Goal: Information Seeking & Learning: Check status

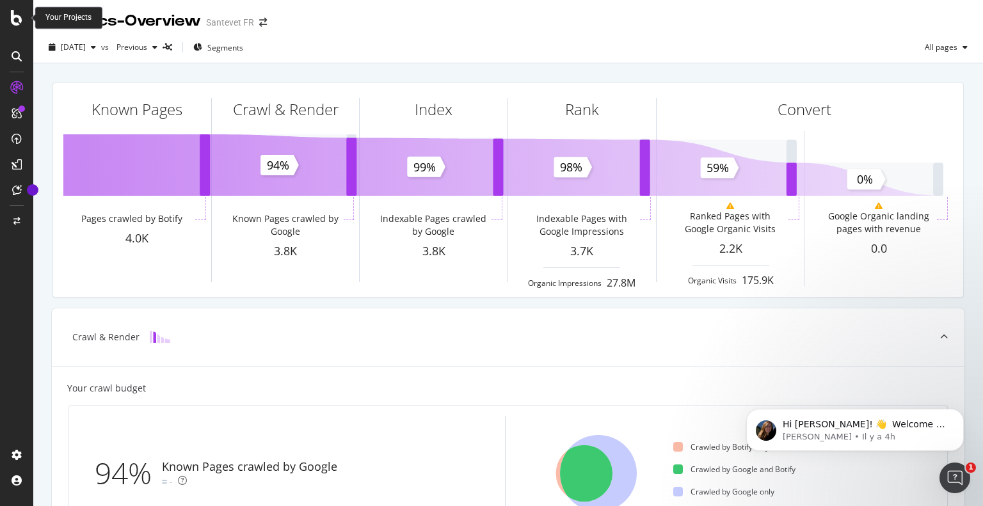
click at [13, 22] on icon at bounding box center [17, 17] width 12 height 15
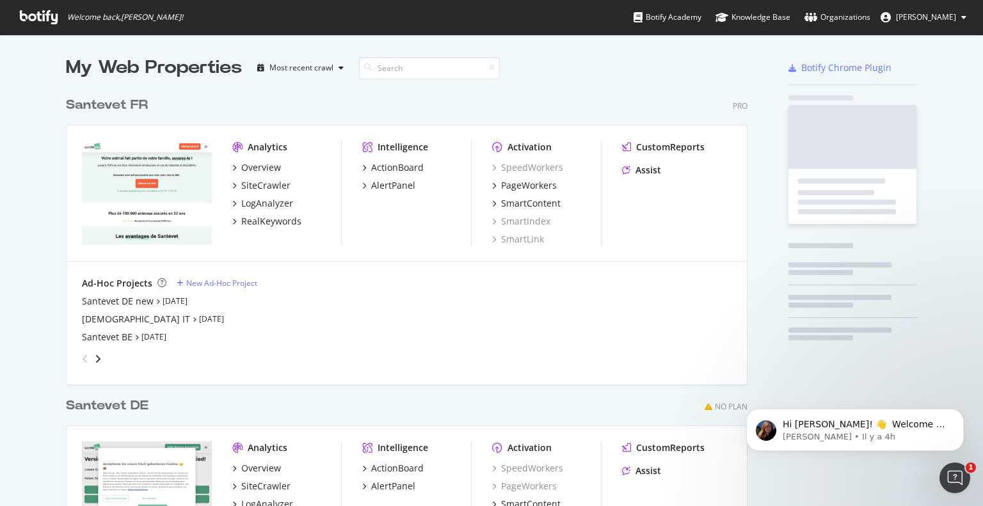
scroll to position [497, 964]
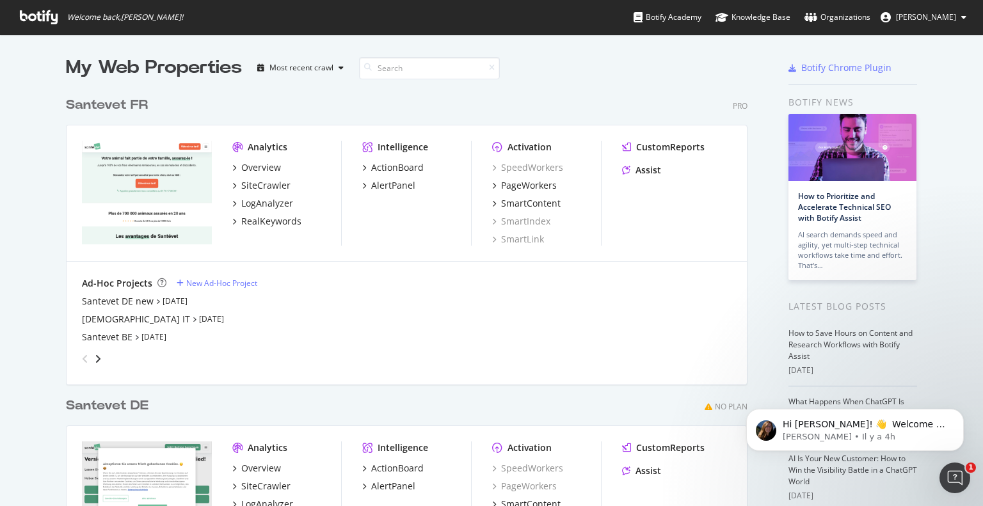
click at [36, 8] on span "Welcome back, MARION ABULIUS !" at bounding box center [102, 17] width 184 height 35
click at [33, 21] on icon at bounding box center [39, 17] width 38 height 14
click at [120, 300] on div "Santevet DE new" at bounding box center [118, 301] width 72 height 13
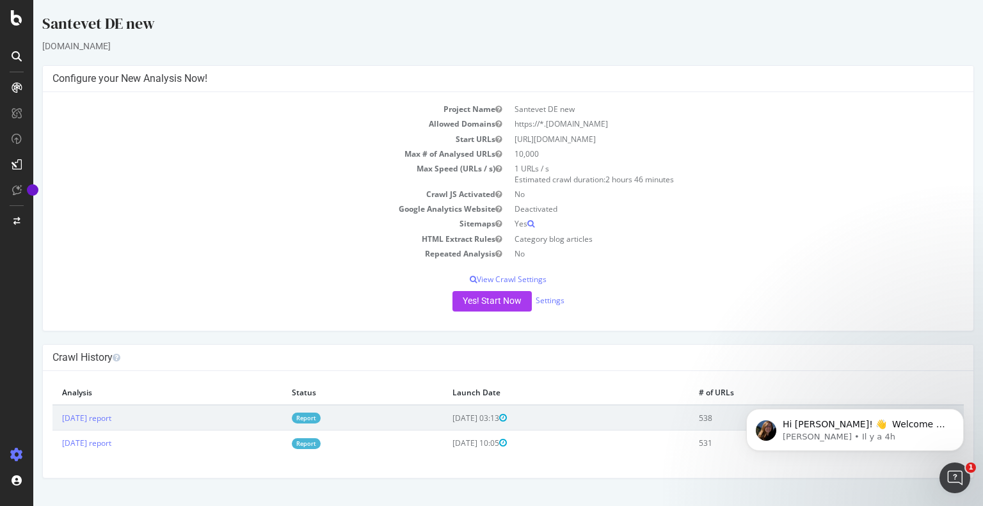
click at [321, 419] on link "Report" at bounding box center [306, 418] width 29 height 11
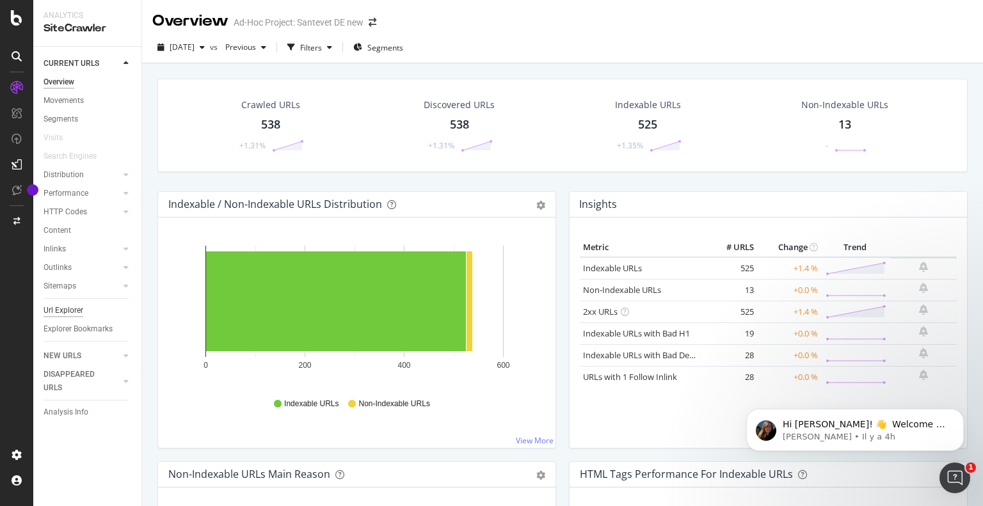
click at [60, 307] on div "Url Explorer" at bounding box center [64, 310] width 40 height 13
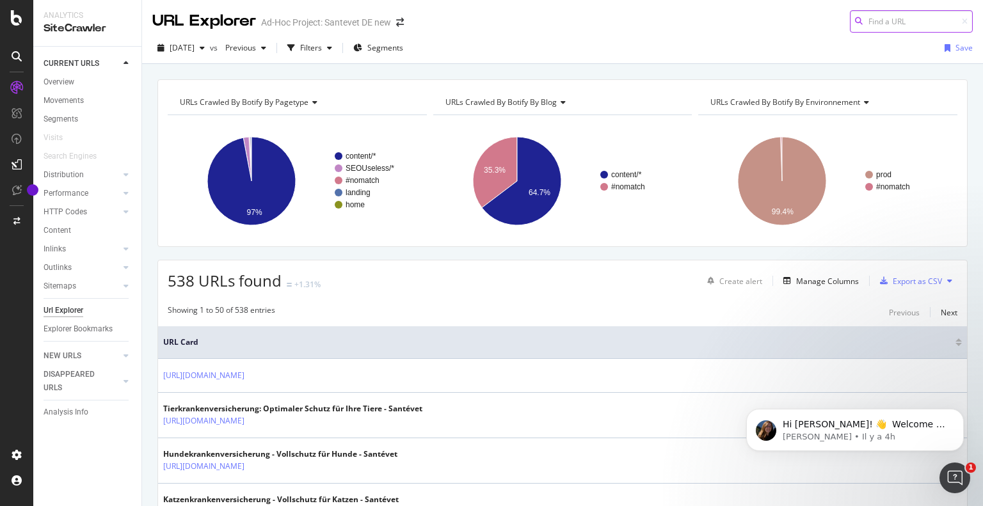
paste input "https://www.santevet.de/artikel/scheinschwangerschaft-hund"
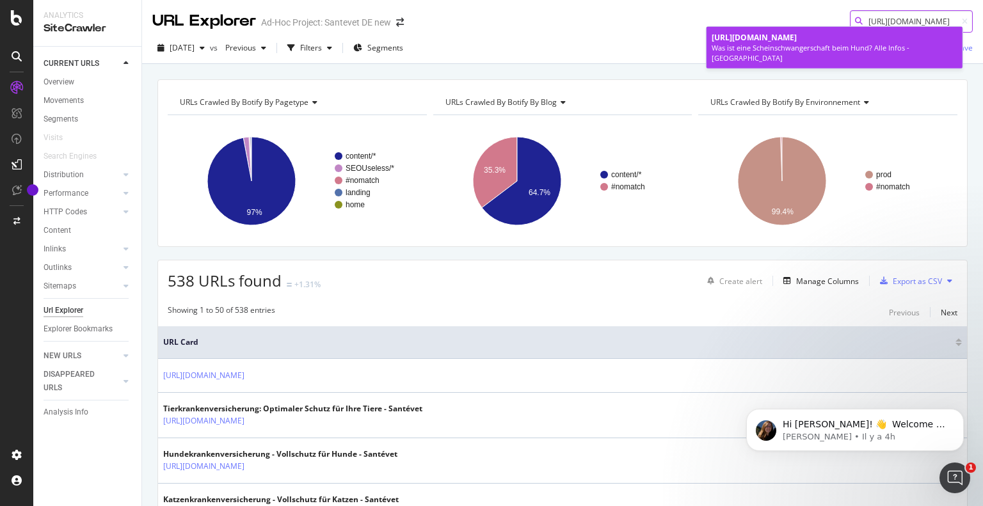
type input "https://www.santevet.de/artikel/scheinschwangerschaft-hund"
click at [797, 38] on span "https://www.santevet.de/artikel/scheinschwangerschaft-hund" at bounding box center [754, 37] width 85 height 11
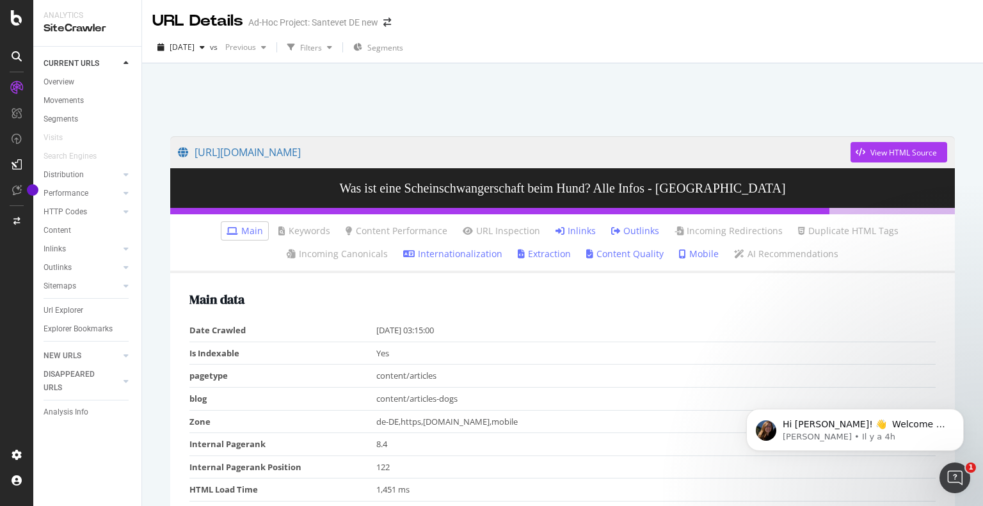
click at [565, 225] on link "Inlinks" at bounding box center [576, 231] width 40 height 13
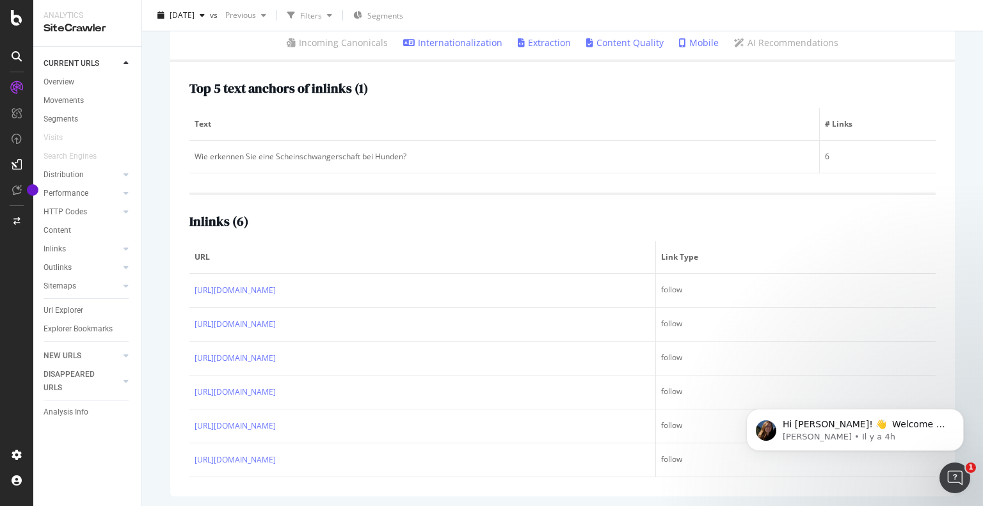
scroll to position [213, 0]
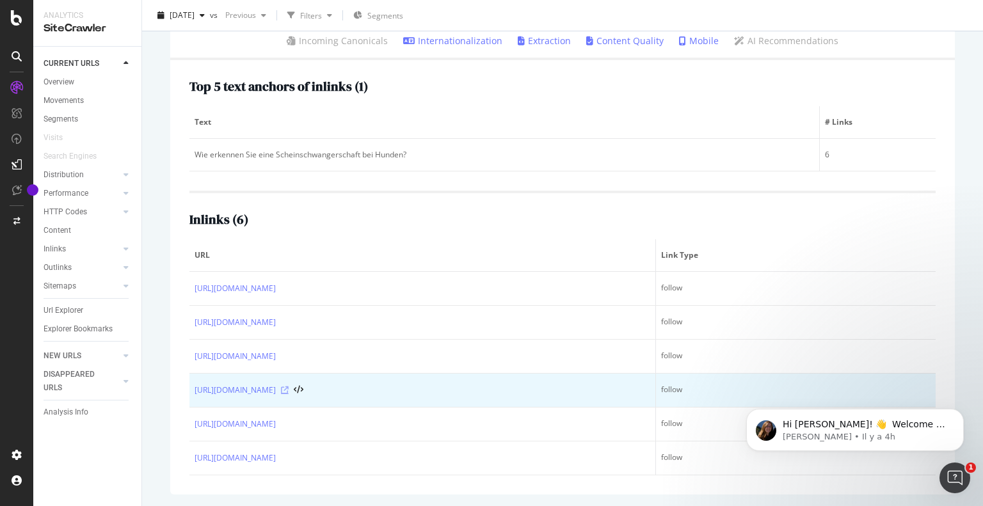
click at [289, 391] on icon at bounding box center [285, 391] width 8 height 8
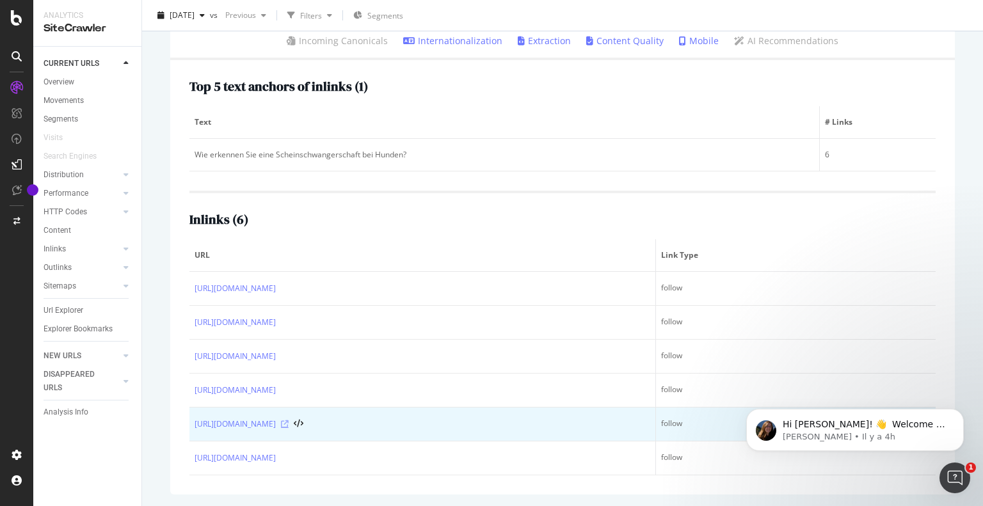
click at [289, 427] on icon at bounding box center [285, 425] width 8 height 8
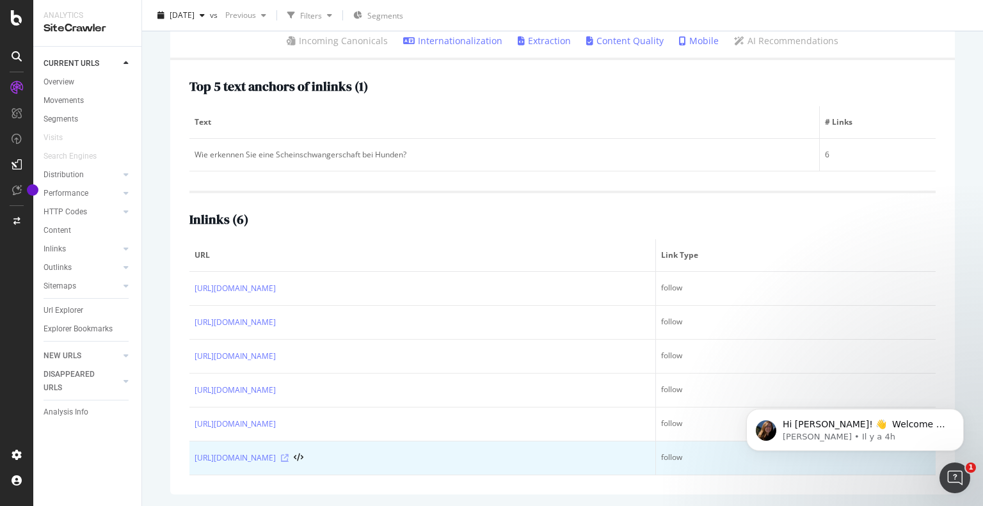
click at [289, 456] on icon at bounding box center [285, 459] width 8 height 8
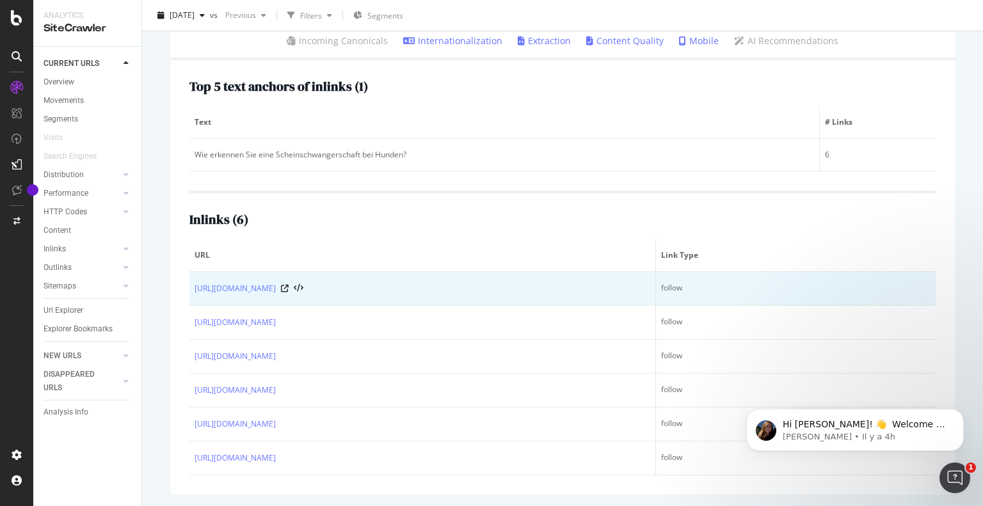
scroll to position [0, 0]
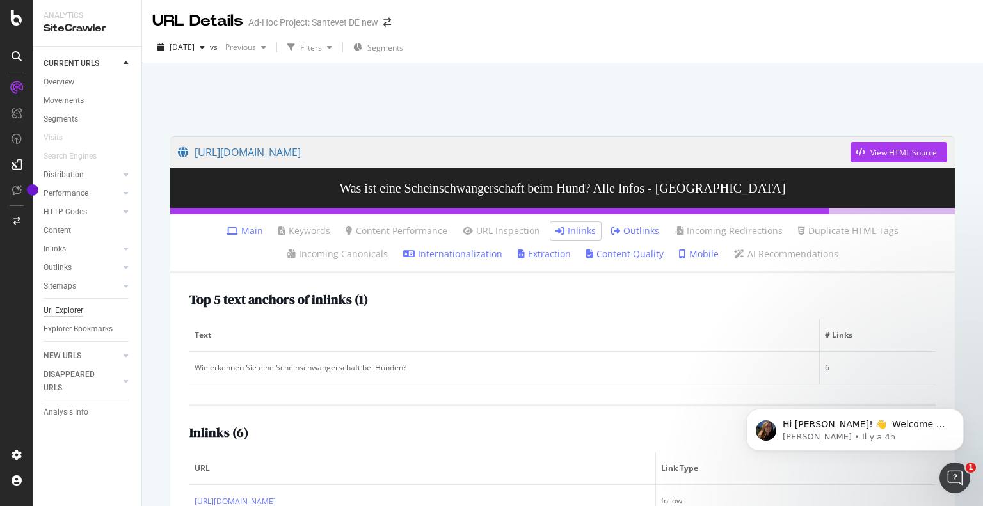
click at [58, 311] on div "Url Explorer" at bounding box center [64, 310] width 40 height 13
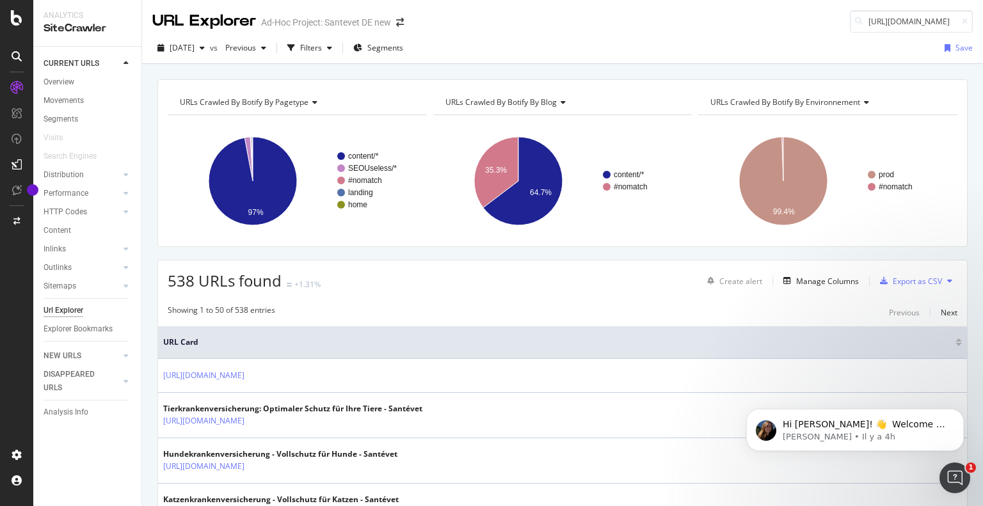
scroll to position [0, 105]
type input "[URL][DOMAIN_NAME]"
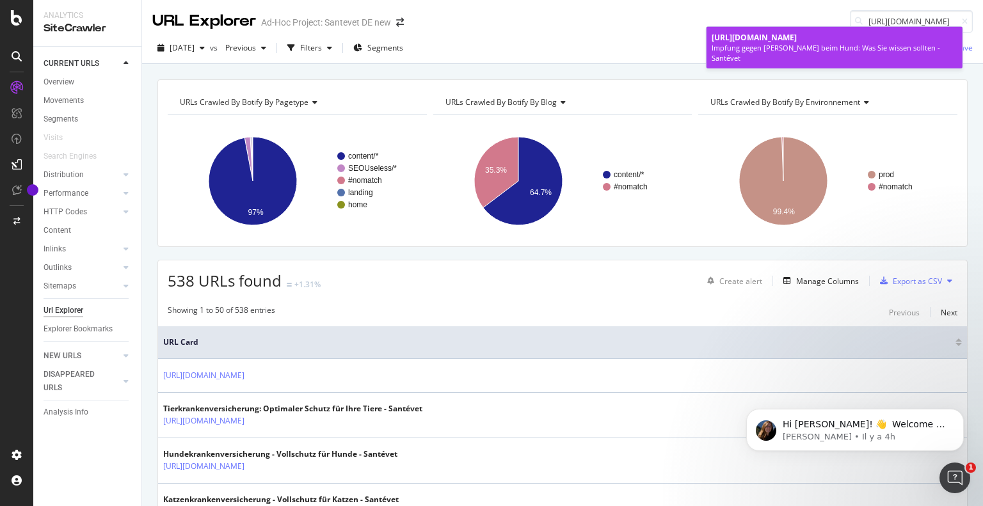
scroll to position [0, 0]
click at [778, 40] on span "[URL][DOMAIN_NAME]" at bounding box center [754, 37] width 85 height 11
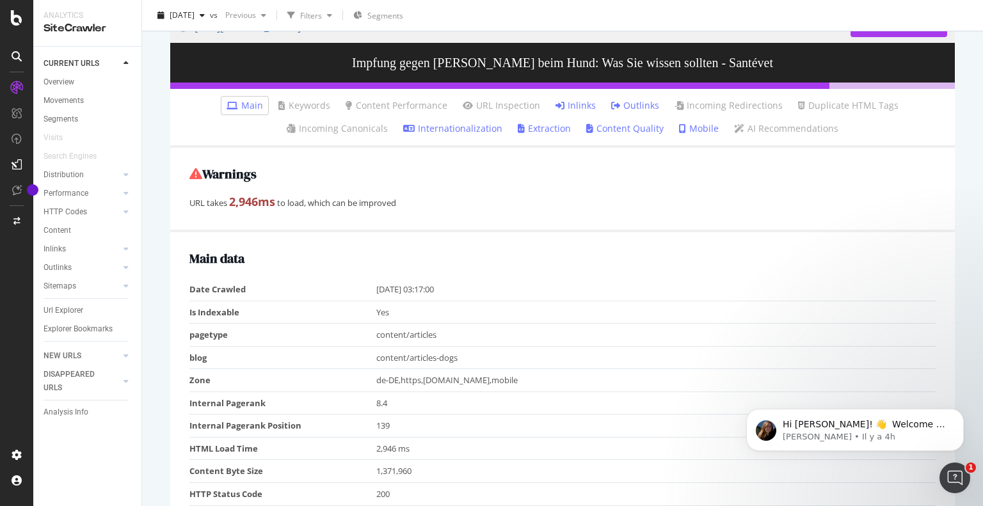
scroll to position [125, 0]
click at [565, 106] on link "Inlinks" at bounding box center [576, 105] width 40 height 13
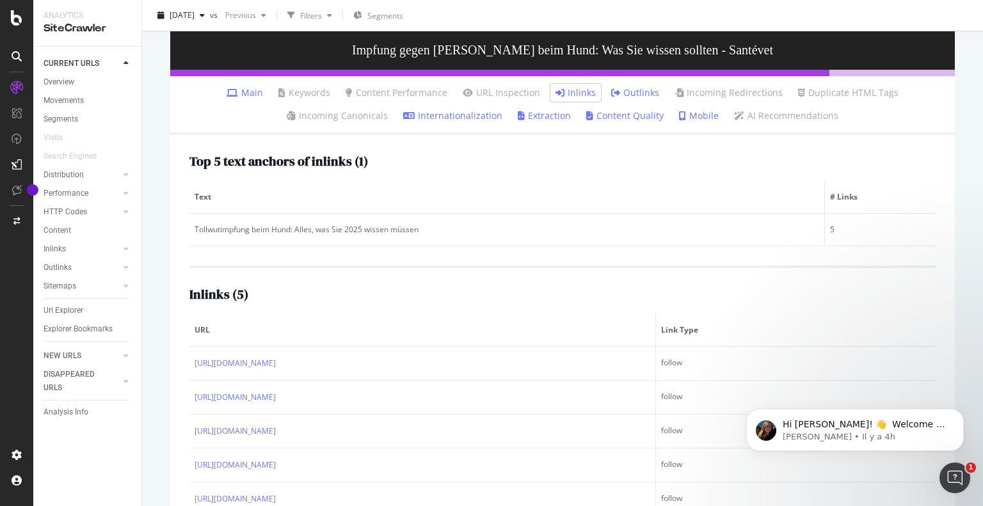
scroll to position [179, 0]
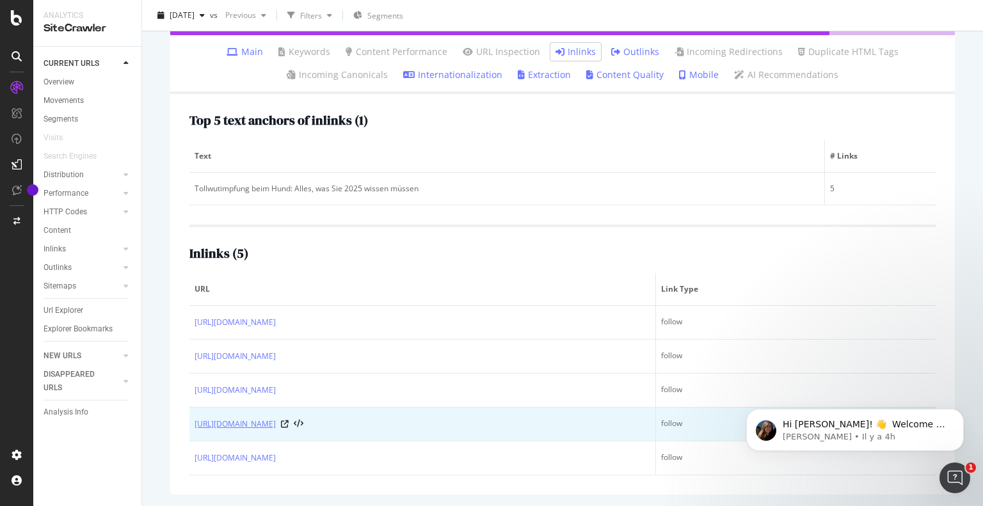
click at [276, 425] on link "[URL][DOMAIN_NAME]" at bounding box center [235, 424] width 81 height 13
click at [289, 424] on icon at bounding box center [285, 425] width 8 height 8
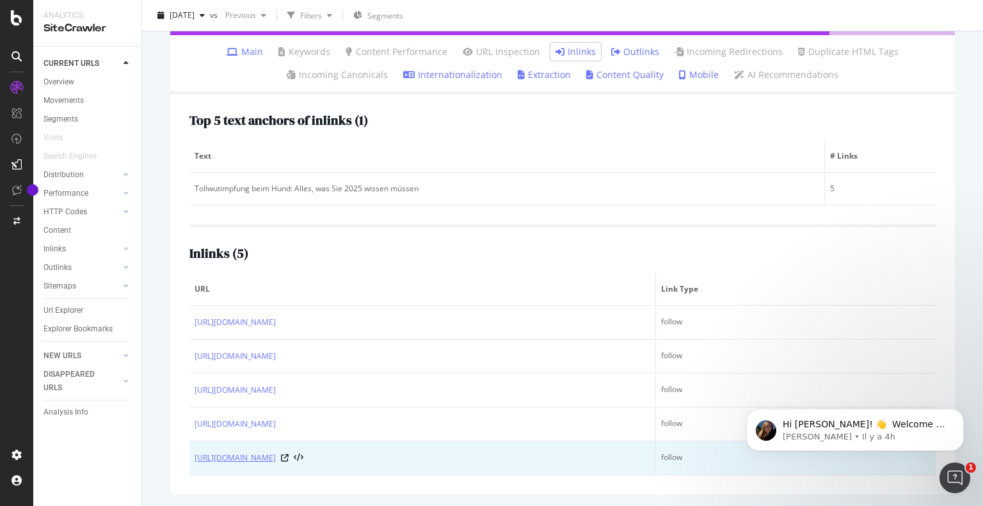
click at [276, 458] on link "[URL][DOMAIN_NAME]" at bounding box center [235, 458] width 81 height 13
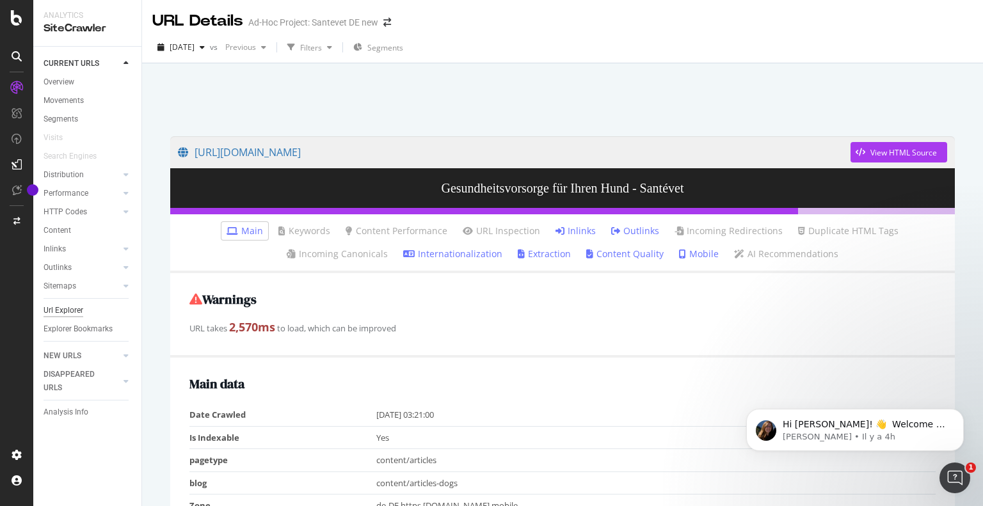
click at [60, 313] on div "Url Explorer" at bounding box center [64, 310] width 40 height 13
click at [77, 309] on div "Url Explorer" at bounding box center [64, 310] width 40 height 13
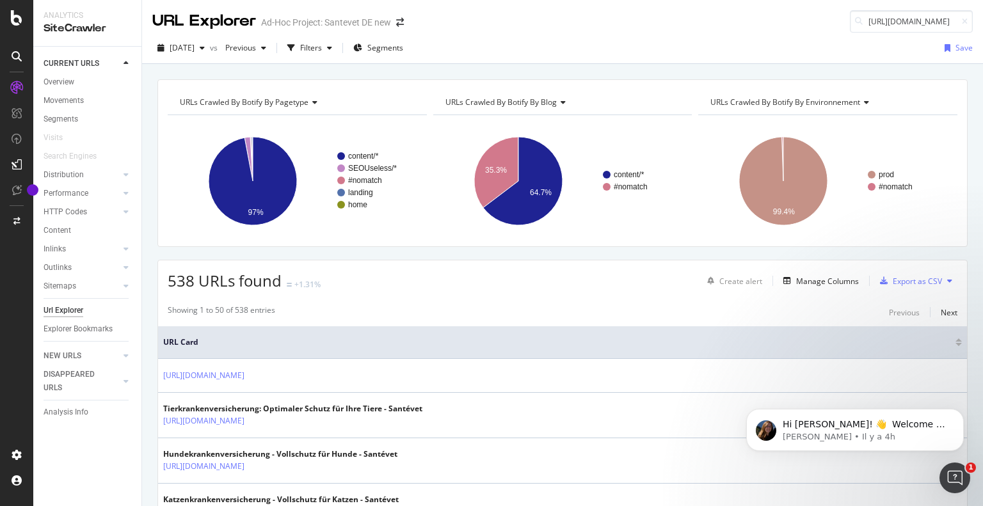
scroll to position [0, 105]
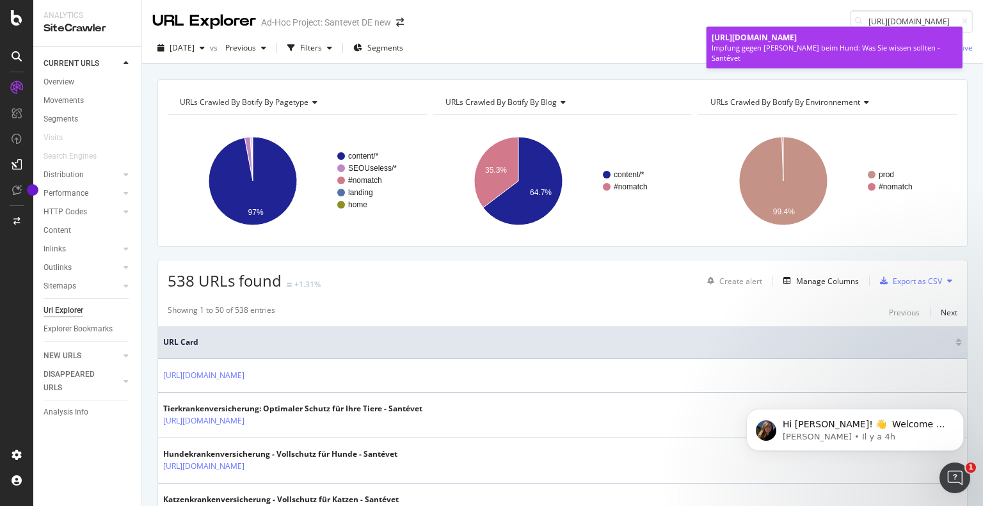
type input "[URL][DOMAIN_NAME]"
click at [848, 43] on div "Impfung gegen [PERSON_NAME] beim Hund: Was Sie wissen sollten - Santévet" at bounding box center [835, 53] width 246 height 20
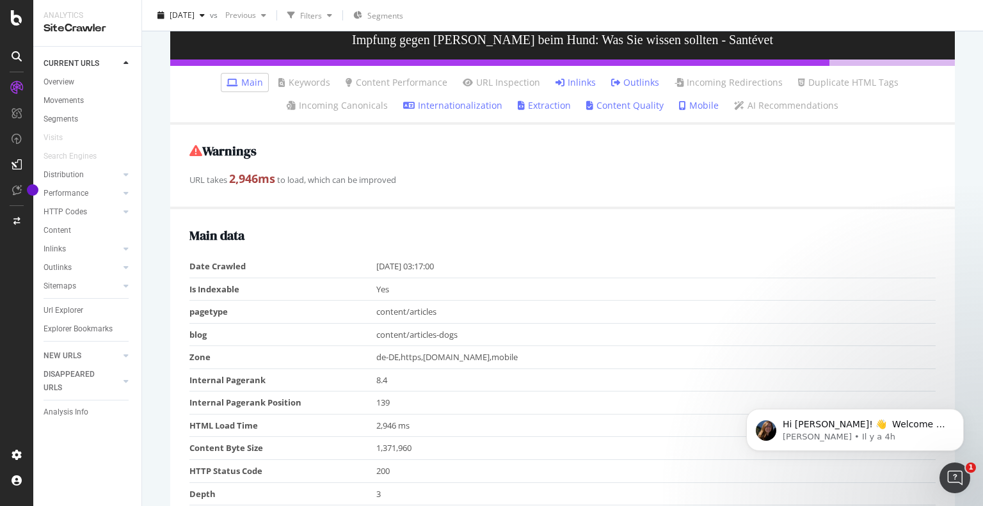
scroll to position [59, 0]
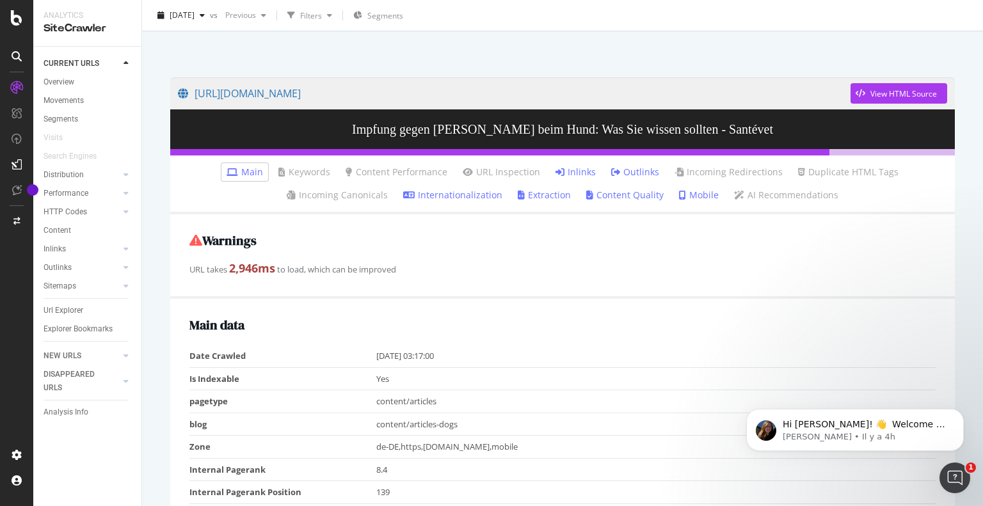
click at [564, 171] on link "Inlinks" at bounding box center [576, 172] width 40 height 13
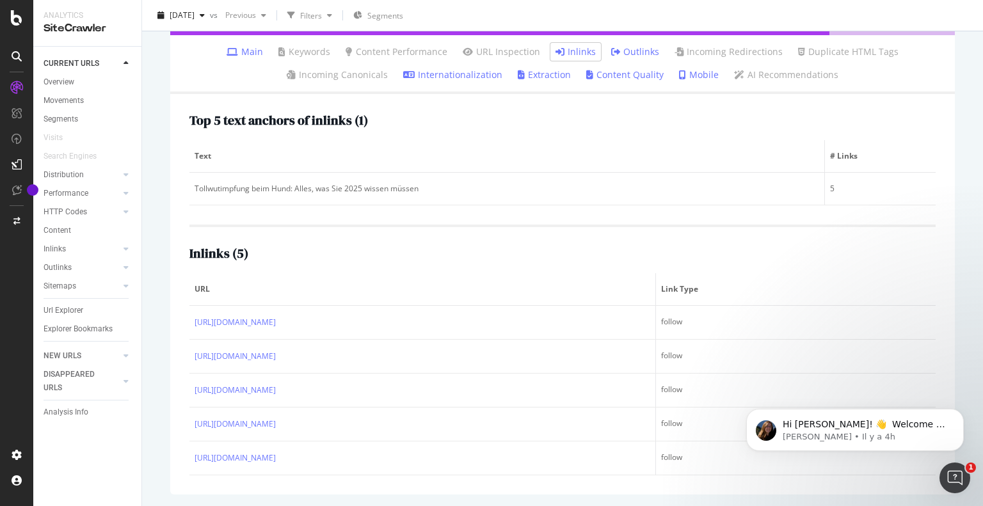
scroll to position [179, 0]
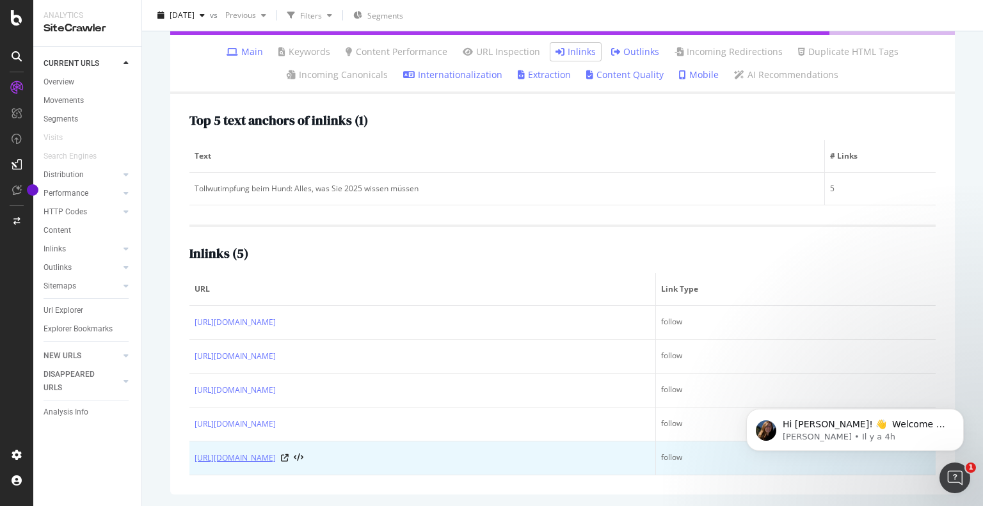
click at [276, 459] on link "[URL][DOMAIN_NAME]" at bounding box center [235, 458] width 81 height 13
click at [289, 458] on icon at bounding box center [285, 459] width 8 height 8
